Goal: Task Accomplishment & Management: Manage account settings

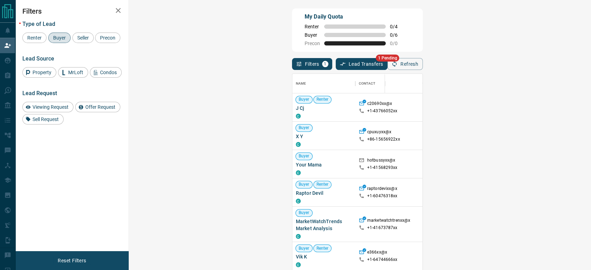
scroll to position [39, 0]
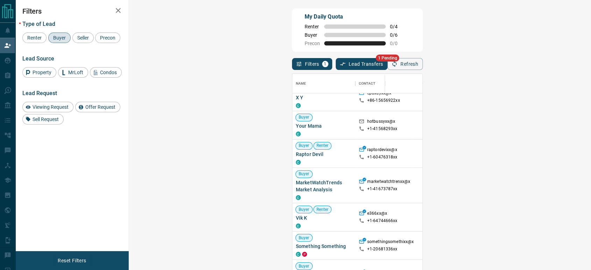
click at [423, 64] on button "Refresh" at bounding box center [404, 64] width 35 height 12
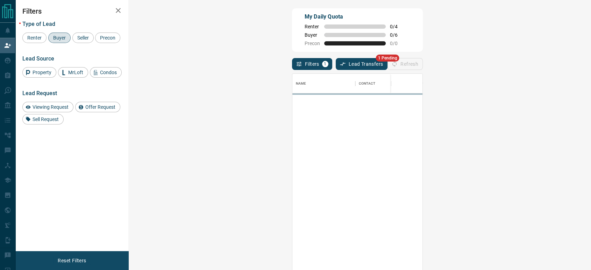
scroll to position [199, 441]
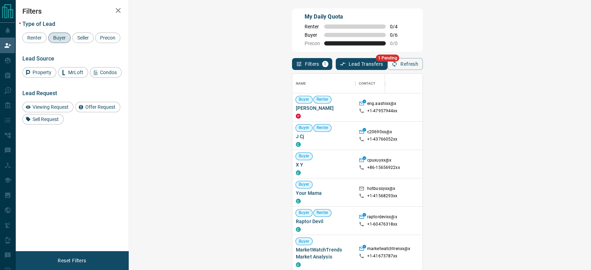
click at [55, 36] on span "Buyer" at bounding box center [59, 38] width 17 height 6
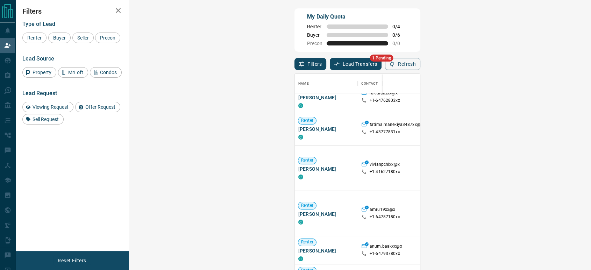
scroll to position [78, 0]
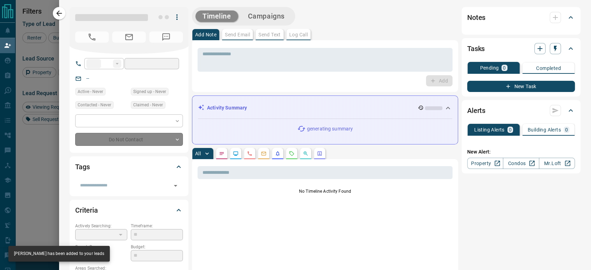
type input "**"
type input "**********"
type input "**"
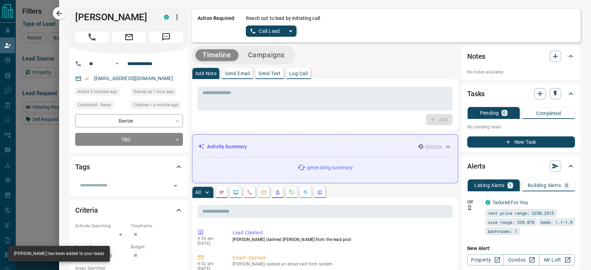
click at [259, 33] on button "Call Lead" at bounding box center [265, 31] width 39 height 11
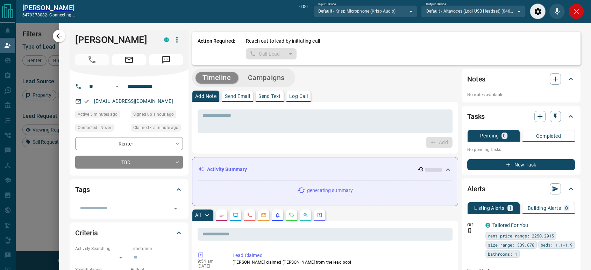
scroll to position [181, 441]
click at [574, 13] on icon "Close" at bounding box center [576, 11] width 8 height 8
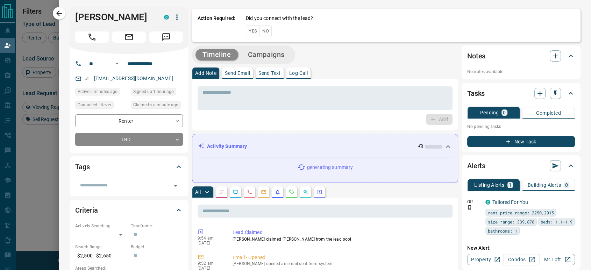
scroll to position [199, 441]
click at [250, 33] on button "Yes" at bounding box center [253, 31] width 14 height 11
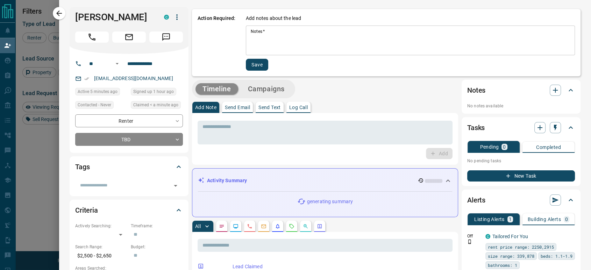
click at [251, 34] on textarea "Notes   *" at bounding box center [410, 41] width 319 height 24
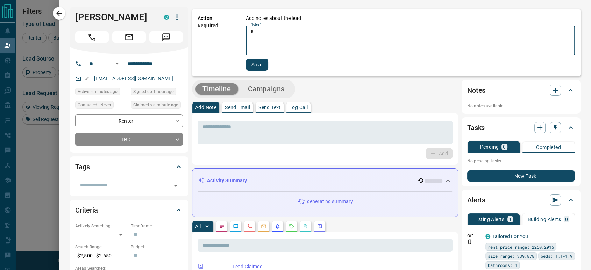
type textarea "*"
click at [249, 65] on button "Save" at bounding box center [257, 65] width 22 height 12
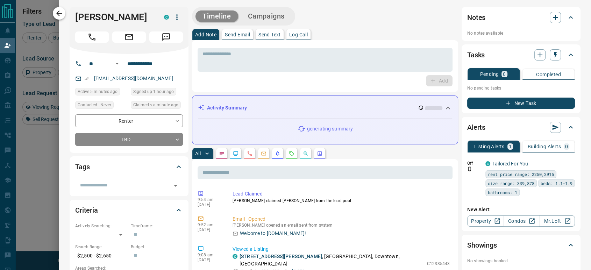
click at [55, 11] on button "button" at bounding box center [59, 13] width 13 height 13
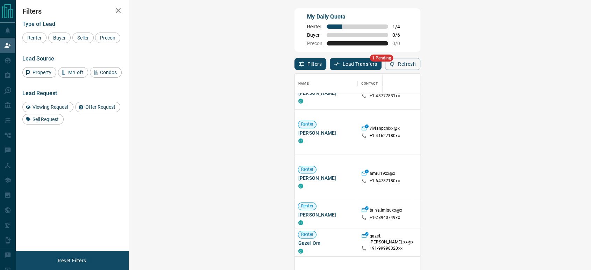
scroll to position [116, 0]
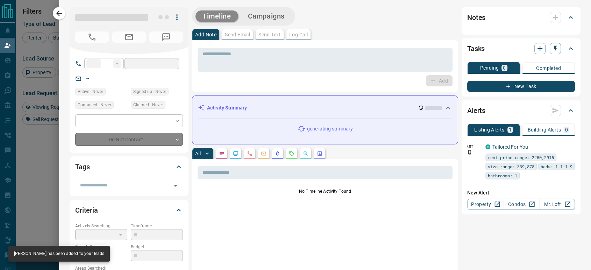
type input "**"
type input "**********"
type input "**"
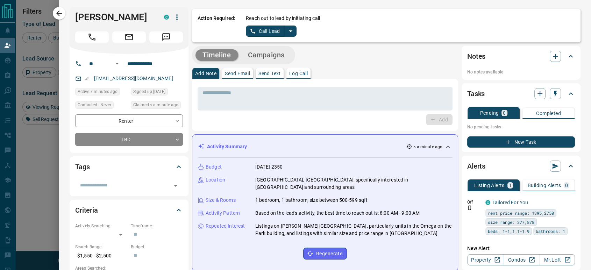
click at [260, 30] on button "Call Lead" at bounding box center [265, 31] width 39 height 11
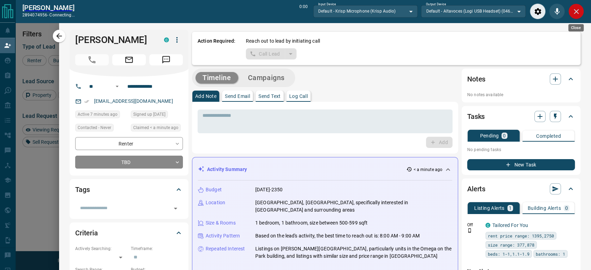
scroll to position [181, 441]
click at [576, 12] on icon "Close" at bounding box center [576, 11] width 8 height 8
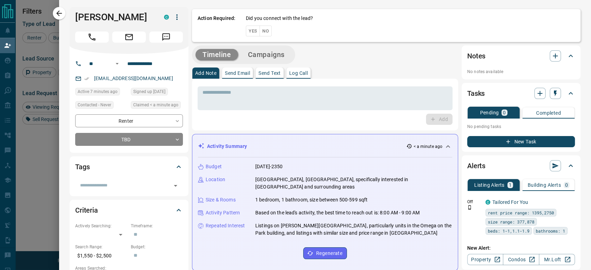
scroll to position [199, 441]
click at [246, 31] on button "Yes" at bounding box center [253, 31] width 14 height 11
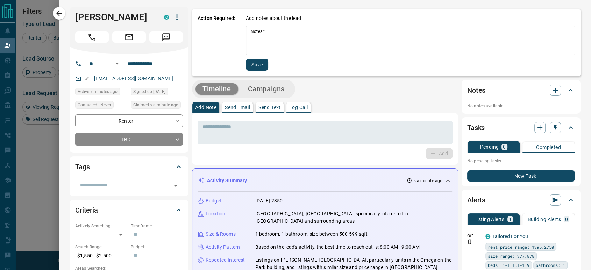
click at [251, 36] on textarea "Notes   *" at bounding box center [410, 41] width 319 height 24
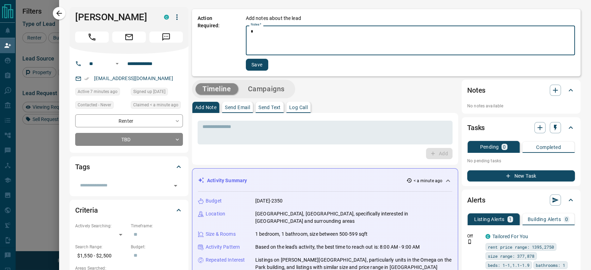
type textarea "*"
click at [246, 66] on button "Save" at bounding box center [257, 65] width 22 height 12
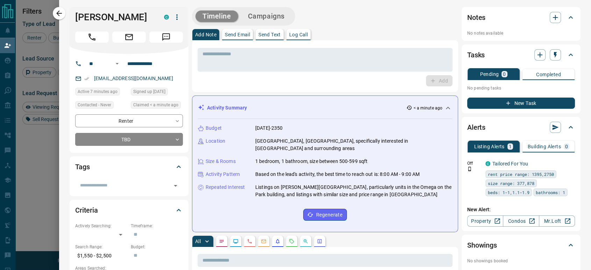
click at [70, 12] on div "Taina Miguez C" at bounding box center [129, 30] width 119 height 47
click at [62, 13] on icon "button" at bounding box center [59, 13] width 8 height 8
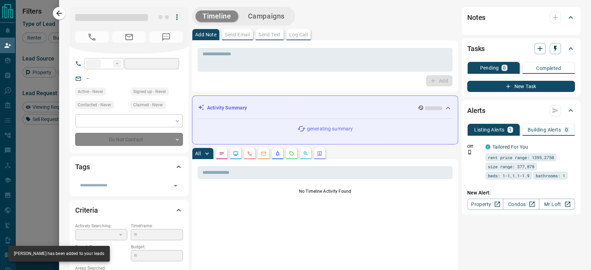
type input "**"
type input "**********"
type input "**"
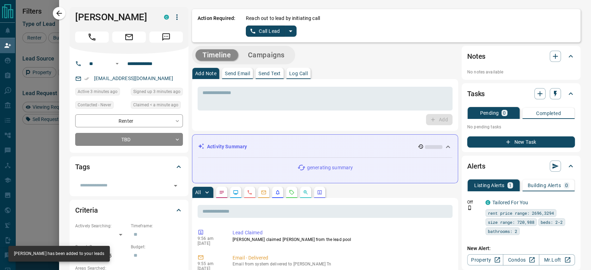
click at [263, 31] on button "Call Lead" at bounding box center [265, 31] width 39 height 11
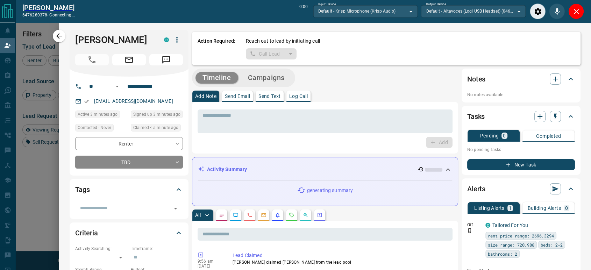
scroll to position [181, 441]
click at [578, 8] on icon "Close" at bounding box center [576, 11] width 8 height 8
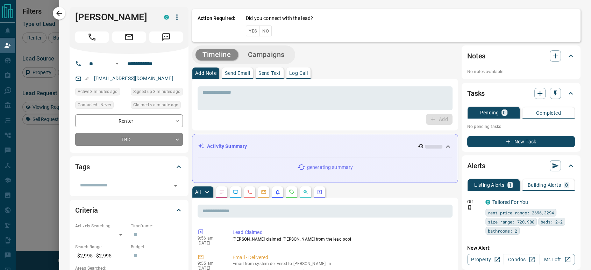
scroll to position [199, 441]
click at [248, 27] on button "Yes" at bounding box center [253, 31] width 14 height 11
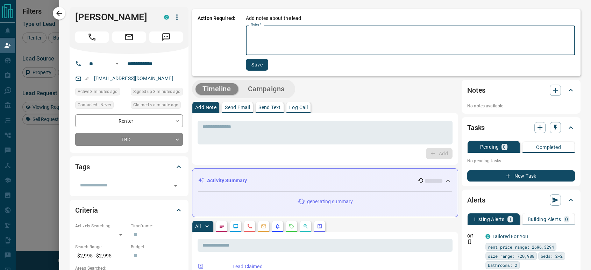
click at [271, 34] on textarea "Notes   *" at bounding box center [410, 41] width 319 height 24
type textarea "*"
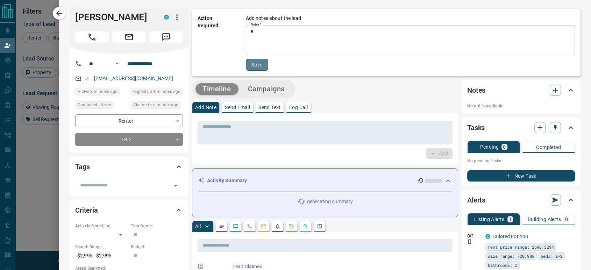
click at [250, 69] on button "Save" at bounding box center [257, 65] width 22 height 12
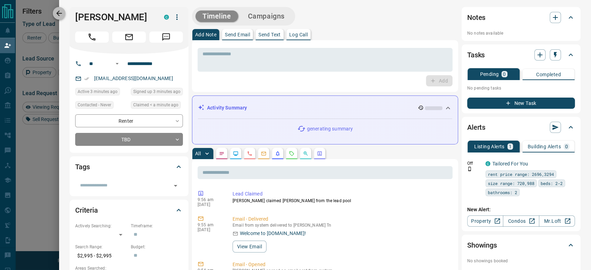
click at [62, 16] on icon "button" at bounding box center [59, 13] width 8 height 8
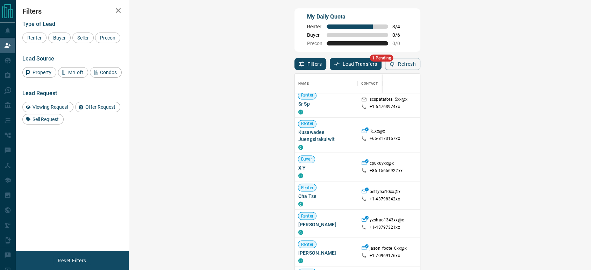
scroll to position [582, 0]
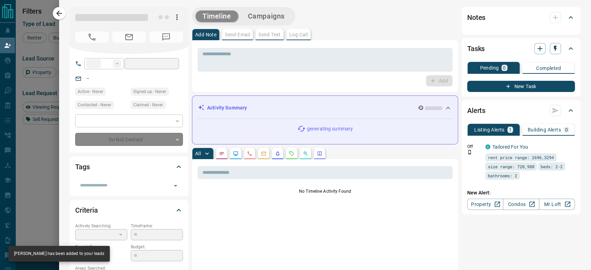
type input "**"
type input "**********"
type input "**"
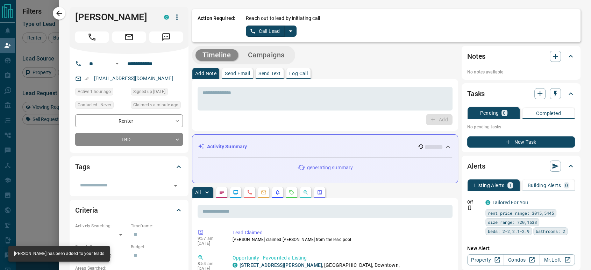
click at [257, 32] on button "Call Lead" at bounding box center [265, 31] width 39 height 11
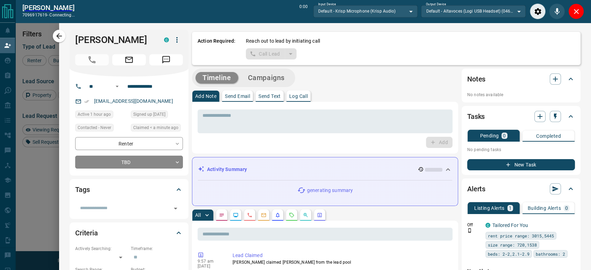
scroll to position [181, 441]
click at [572, 13] on icon "Close" at bounding box center [576, 11] width 8 height 8
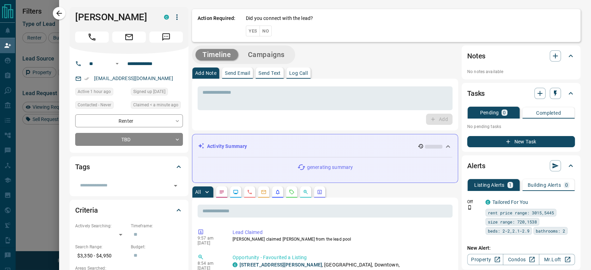
scroll to position [199, 441]
click at [246, 29] on button "Yes" at bounding box center [253, 31] width 14 height 11
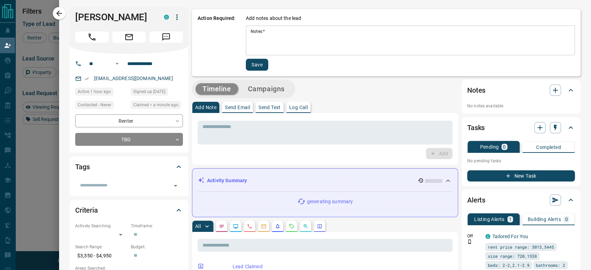
click at [252, 33] on textarea "Notes   *" at bounding box center [410, 41] width 319 height 24
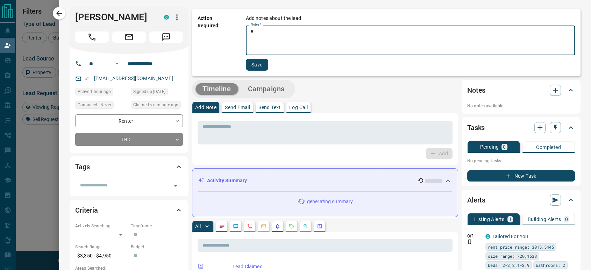
type textarea "*"
click at [252, 62] on button "Save" at bounding box center [257, 65] width 22 height 12
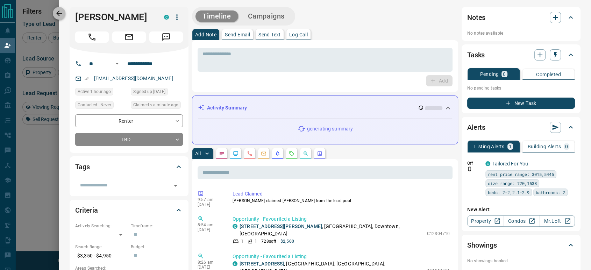
click at [61, 10] on icon "button" at bounding box center [59, 13] width 8 height 8
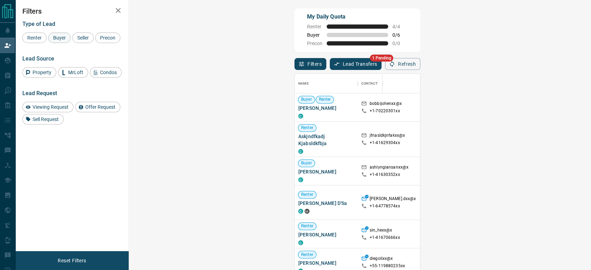
click at [64, 35] on span "Buyer" at bounding box center [59, 38] width 17 height 6
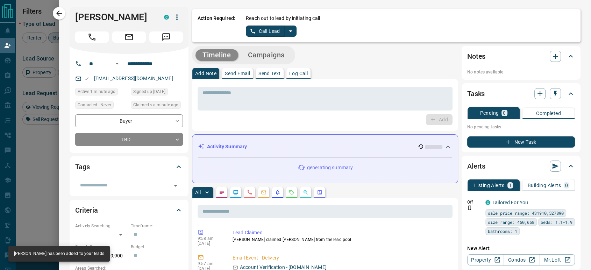
click at [255, 28] on button "Call Lead" at bounding box center [265, 31] width 39 height 11
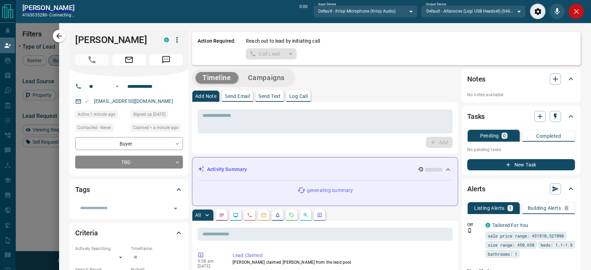
scroll to position [181, 441]
click at [575, 12] on icon "Close" at bounding box center [576, 11] width 8 height 8
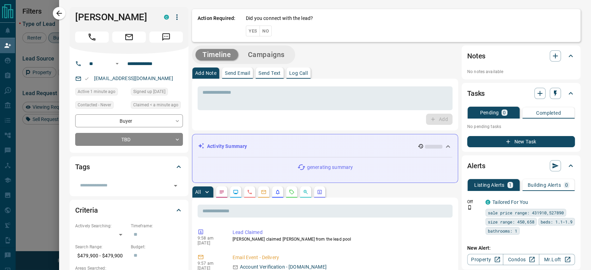
scroll to position [199, 441]
click at [246, 32] on button "Yes" at bounding box center [253, 31] width 14 height 11
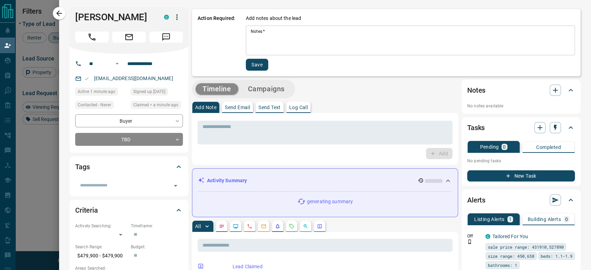
click at [251, 41] on textarea "Notes   *" at bounding box center [410, 41] width 319 height 24
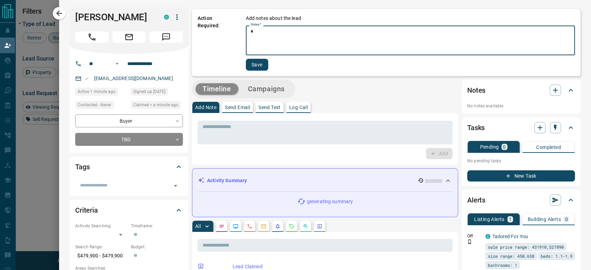
type textarea "*"
click at [248, 63] on button "Save" at bounding box center [257, 65] width 22 height 12
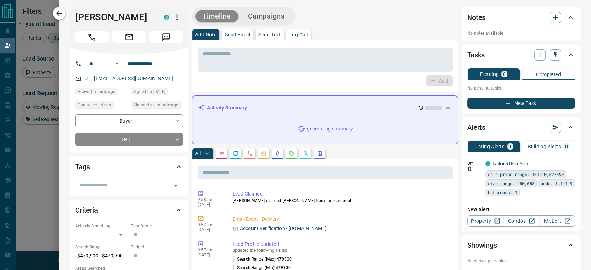
click at [58, 12] on icon "button" at bounding box center [59, 13] width 8 height 8
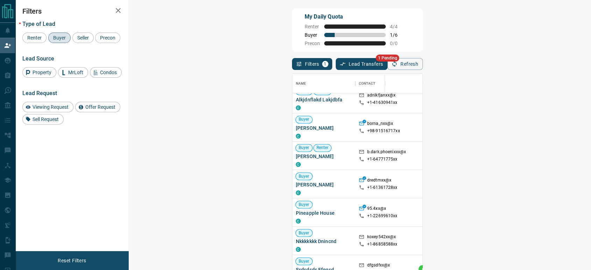
scroll to position [310, 0]
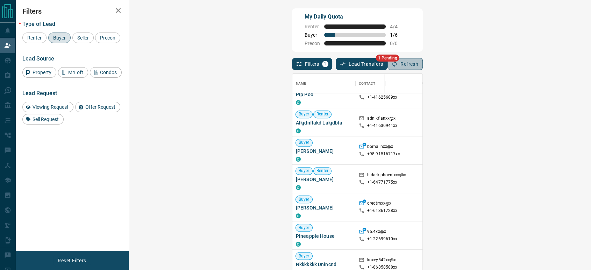
click at [398, 65] on icon "button" at bounding box center [394, 64] width 6 height 6
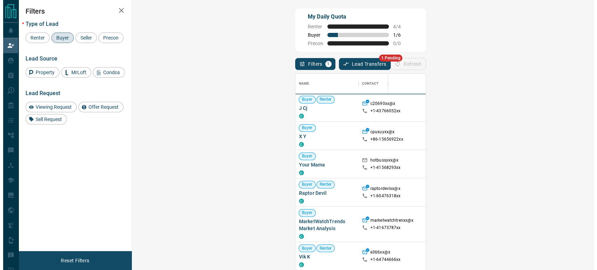
scroll to position [199, 441]
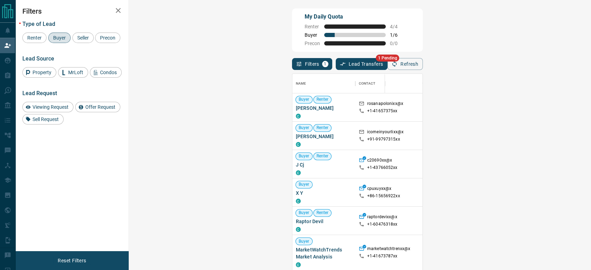
click at [562, 135] on span "Offer Request ( 1 )" at bounding box center [578, 135] width 32 height 5
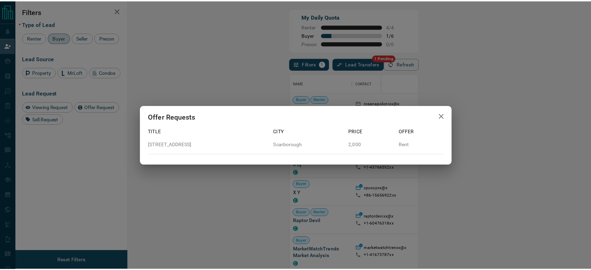
scroll to position [199, 441]
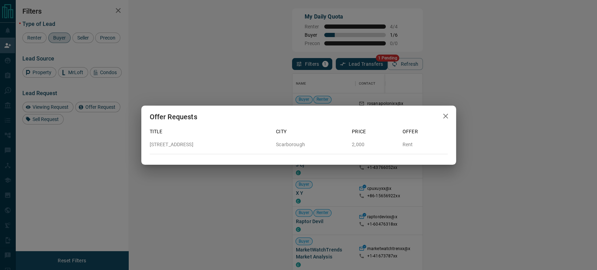
click at [484, 107] on div "Offer Requests Title City Price Offer 1010 - 88 Corporate Drive Scarborough 2,0…" at bounding box center [298, 135] width 597 height 270
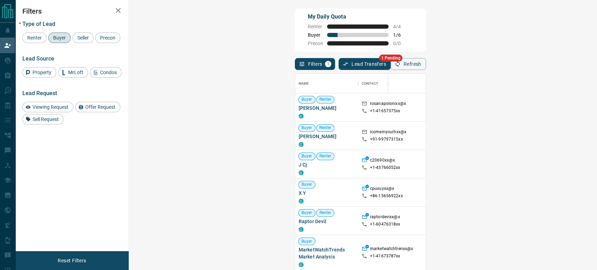
scroll to position [199, 441]
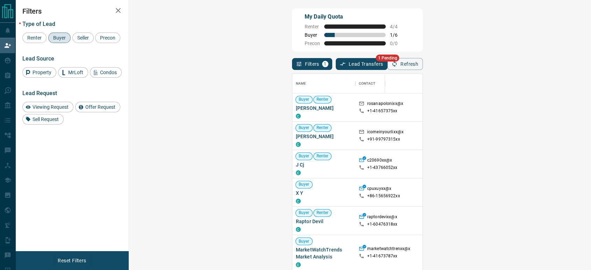
click at [562, 107] on span "Viewing Request ( 2 )" at bounding box center [581, 107] width 38 height 5
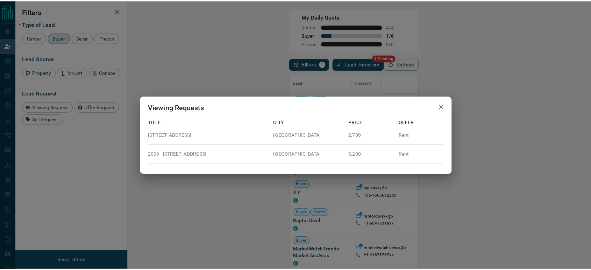
scroll to position [199, 441]
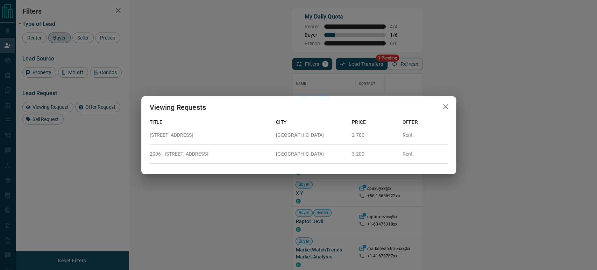
click at [481, 120] on div "Viewing Requests Title City Price Offer 106 - 10 Wilby Crescent York 2,700 Rent…" at bounding box center [298, 135] width 597 height 270
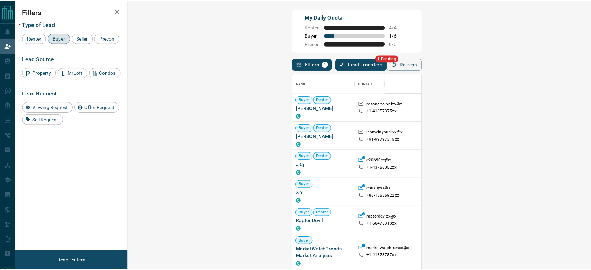
scroll to position [199, 441]
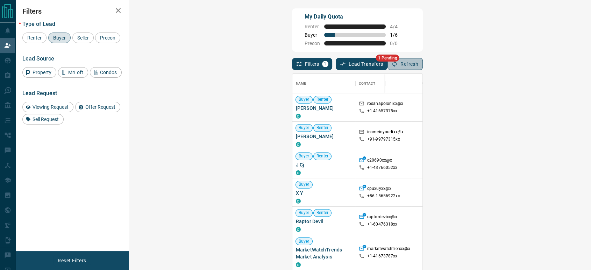
click at [423, 61] on button "Refresh" at bounding box center [404, 64] width 35 height 12
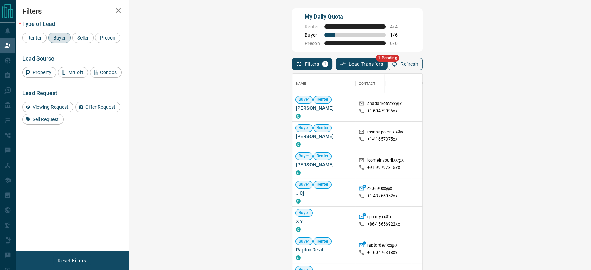
click at [423, 63] on button "Refresh" at bounding box center [404, 64] width 35 height 12
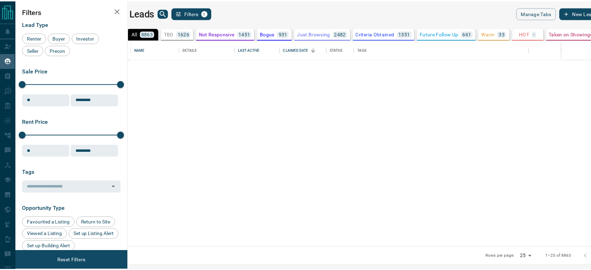
scroll to position [201, 459]
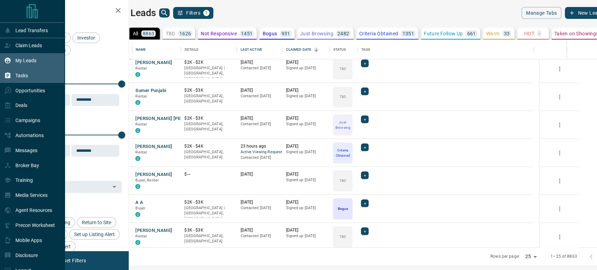
click at [9, 75] on icon at bounding box center [7, 75] width 5 height 6
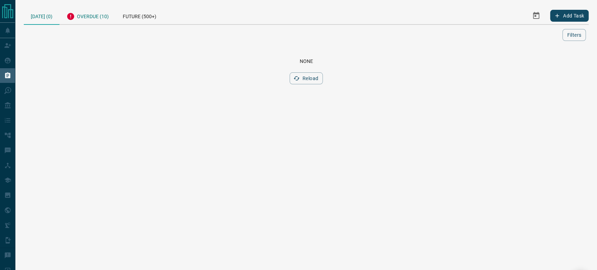
click at [85, 16] on div "Overdue (10)" at bounding box center [87, 15] width 56 height 17
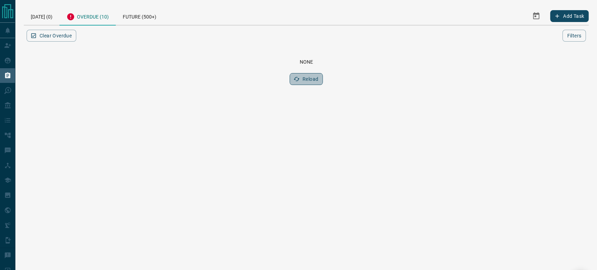
click at [320, 79] on button "Reload" at bounding box center [305, 79] width 33 height 12
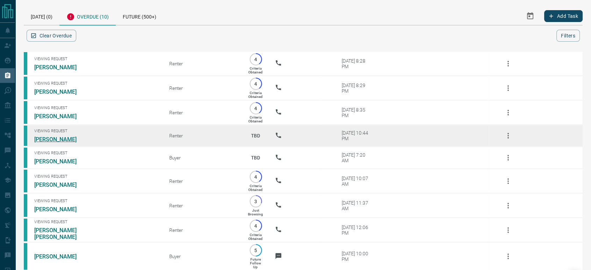
click at [50, 143] on link "[PERSON_NAME]" at bounding box center [60, 139] width 52 height 7
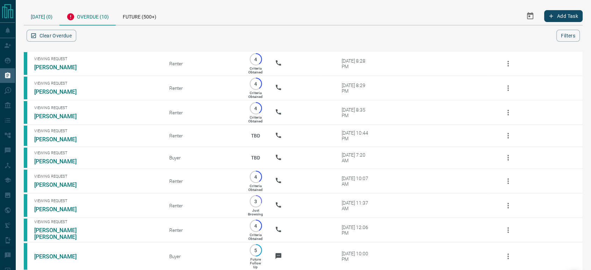
click at [48, 16] on div "[DATE] (0)" at bounding box center [42, 16] width 36 height 18
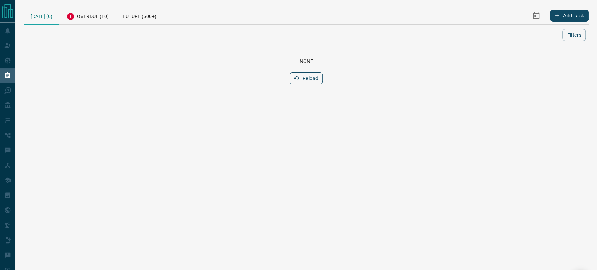
click at [306, 78] on button "Reload" at bounding box center [305, 78] width 33 height 12
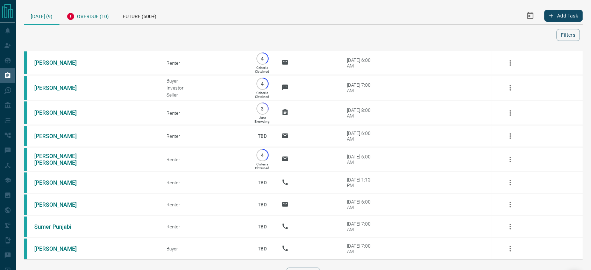
click at [86, 15] on div "Overdue (10)" at bounding box center [87, 15] width 56 height 17
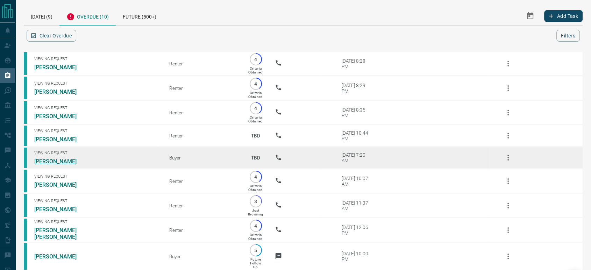
click at [58, 165] on link "[PERSON_NAME]" at bounding box center [60, 161] width 52 height 7
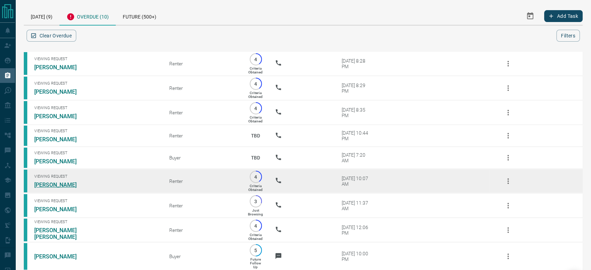
click at [56, 188] on link "[PERSON_NAME]" at bounding box center [60, 184] width 52 height 7
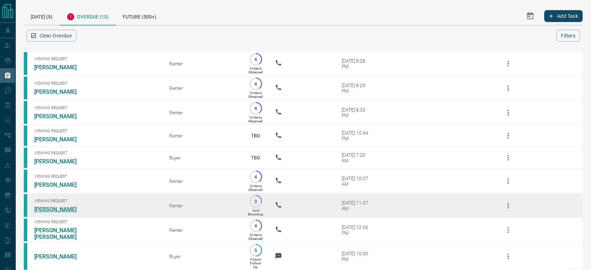
click at [52, 213] on link "[PERSON_NAME]" at bounding box center [60, 209] width 52 height 7
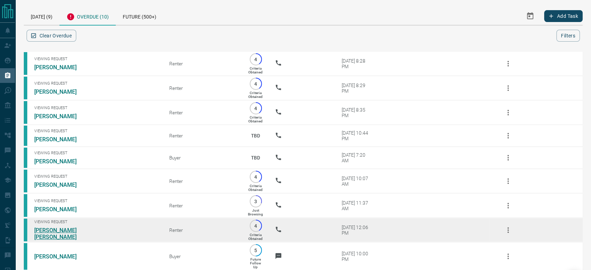
click at [58, 240] on link "[PERSON_NAME] [PERSON_NAME]" at bounding box center [60, 233] width 52 height 13
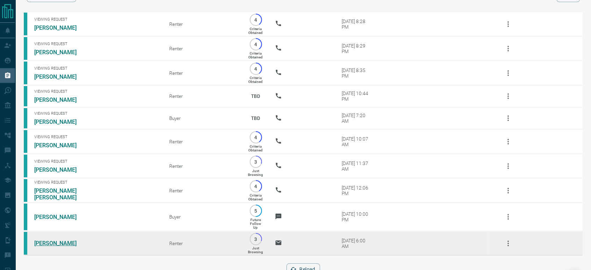
scroll to position [69, 0]
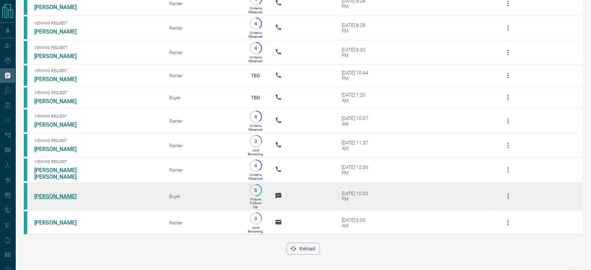
click at [51, 195] on link "[PERSON_NAME]" at bounding box center [60, 196] width 52 height 7
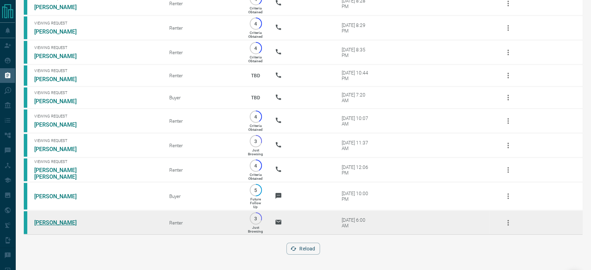
click at [52, 221] on link "[PERSON_NAME]" at bounding box center [60, 222] width 52 height 7
